Goal: Complete application form

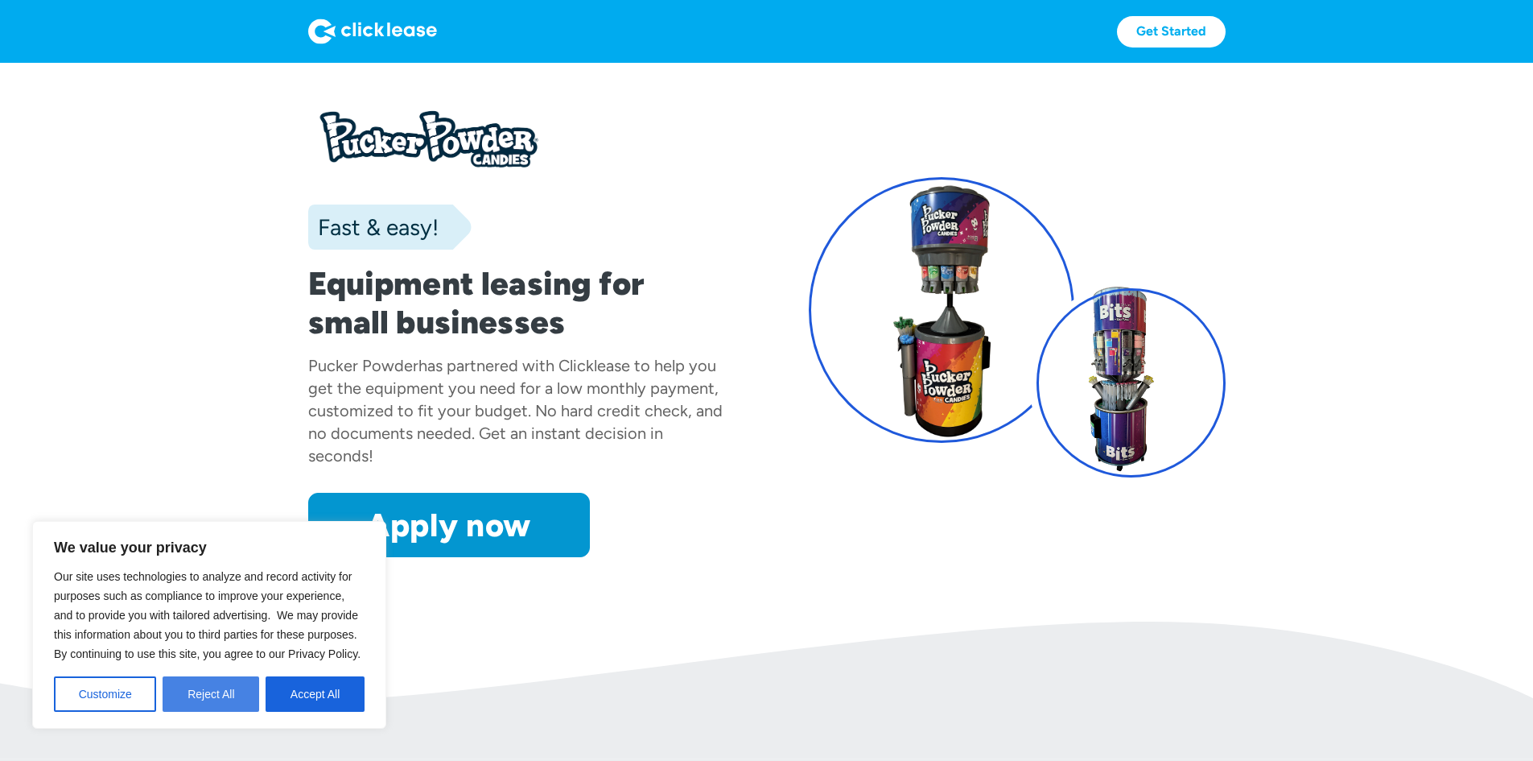
click at [211, 701] on button "Reject All" at bounding box center [211, 693] width 97 height 35
